Goal: Find specific page/section: Find specific page/section

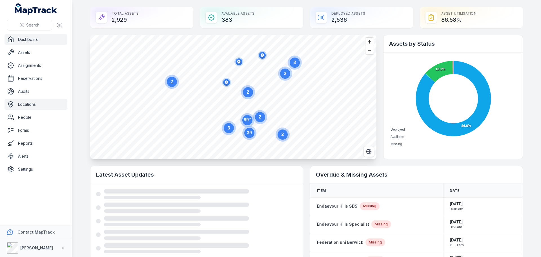
click at [34, 107] on link "Locations" at bounding box center [36, 104] width 63 height 11
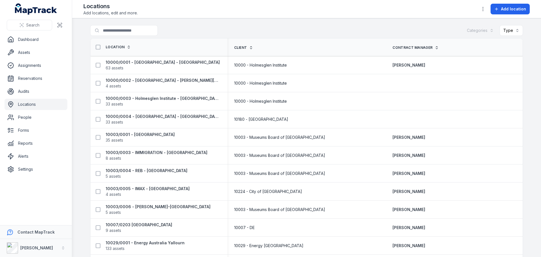
click at [115, 36] on div "Search for locations Categories Type" at bounding box center [306, 31] width 433 height 13
click at [114, 29] on input "Search for locations" at bounding box center [135, 30] width 90 height 11
type input "*****"
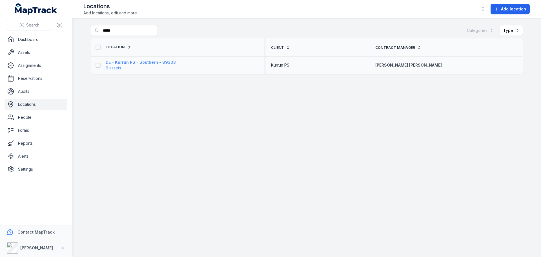
click at [143, 65] on strong "DE - Kurrun PS - Southern - 89303" at bounding box center [141, 62] width 70 height 6
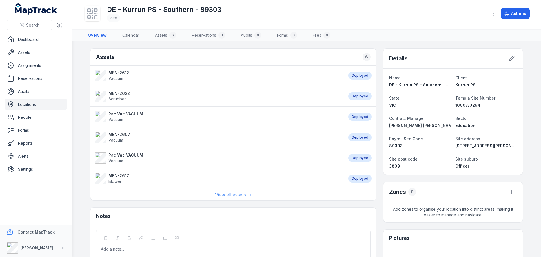
click at [236, 193] on link "View all assets" at bounding box center [233, 194] width 37 height 7
